Goal: Task Accomplishment & Management: Manage account settings

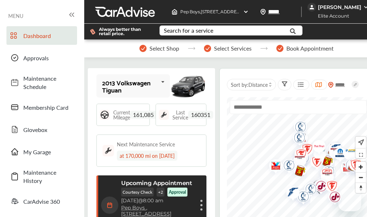
click at [43, 56] on span "Approvals" at bounding box center [48, 58] width 50 height 8
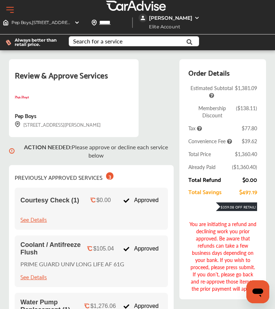
click at [6, 8] on button "Open Menu" at bounding box center [10, 10] width 11 height 11
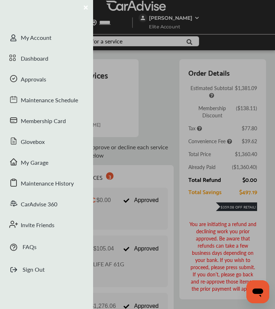
click at [50, 44] on div "My Account" at bounding box center [46, 38] width 93 height 21
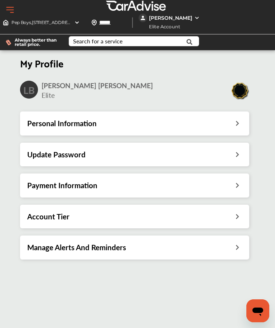
click at [7, 22] on img at bounding box center [6, 23] width 6 height 6
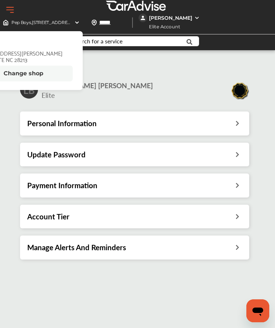
click at [11, 5] on button "Open Menu" at bounding box center [10, 10] width 11 height 11
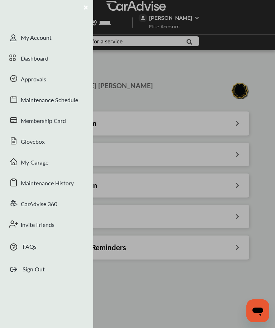
click at [61, 81] on div "Approvals" at bounding box center [46, 80] width 93 height 21
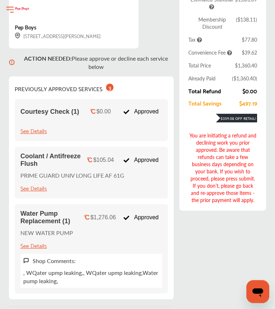
scroll to position [104, 0]
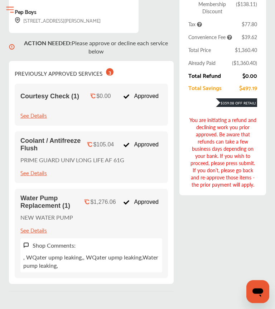
click at [150, 207] on div "Approved" at bounding box center [141, 202] width 43 height 14
click at [141, 217] on div "Water Pump Replacement (1) $1,276.06 Approved NEW WATER PUMP See Details Shop C…" at bounding box center [91, 233] width 153 height 89
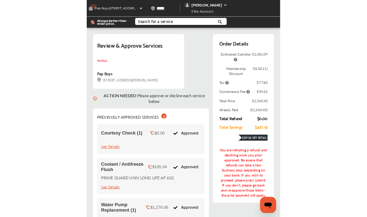
scroll to position [0, 0]
